Goal: Navigation & Orientation: Find specific page/section

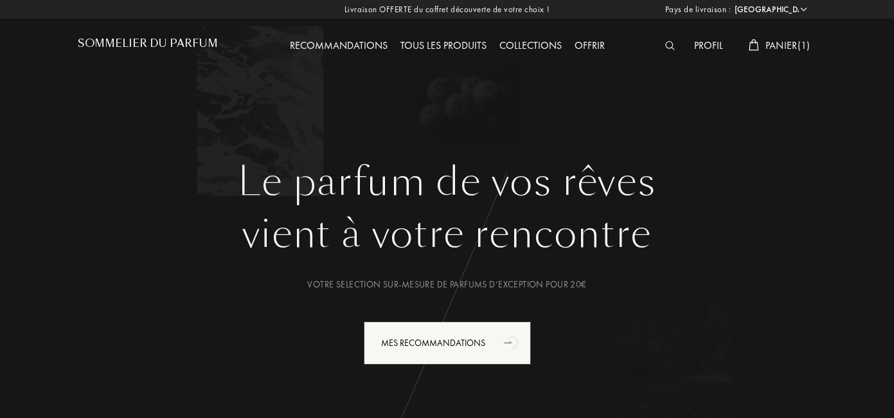
select select "FR"
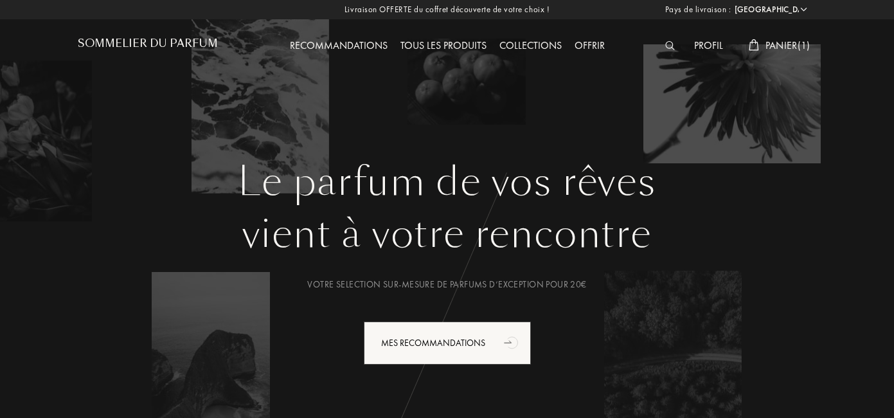
click at [451, 45] on div "Tous les produits" at bounding box center [443, 46] width 99 height 17
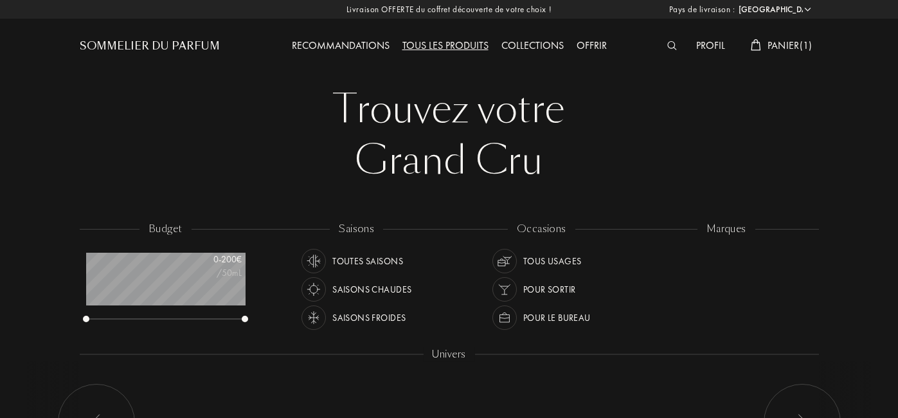
select select "FR"
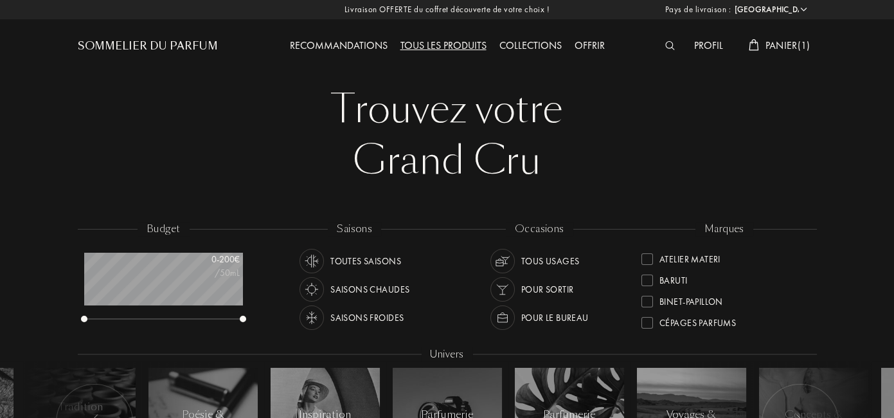
scroll to position [54, 0]
click at [648, 286] on div at bounding box center [647, 287] width 12 height 12
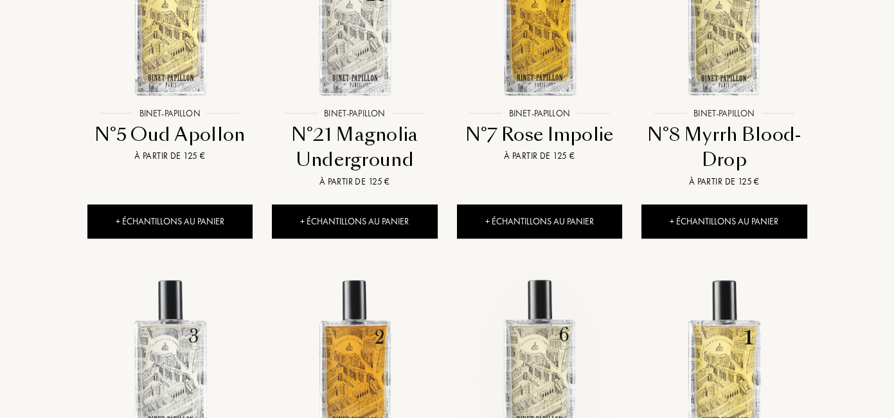
scroll to position [637, 0]
